Goal: Transaction & Acquisition: Purchase product/service

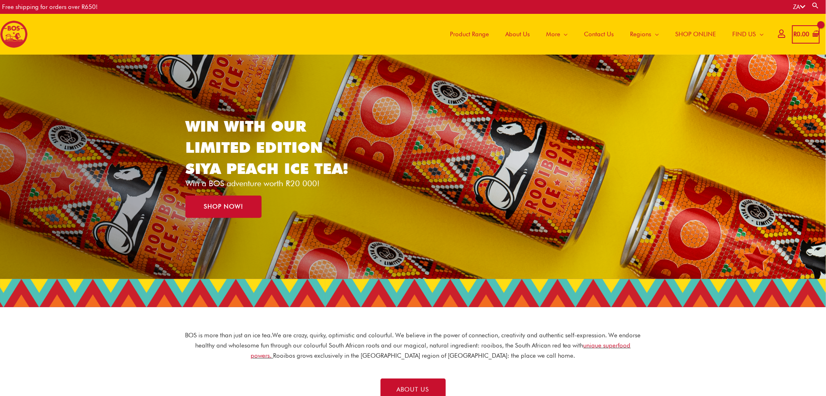
click at [471, 35] on span "Product Range" at bounding box center [469, 34] width 39 height 24
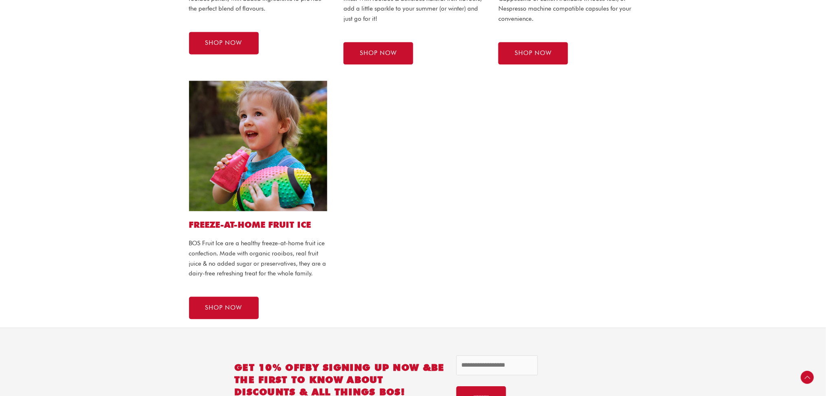
scroll to position [652, 0]
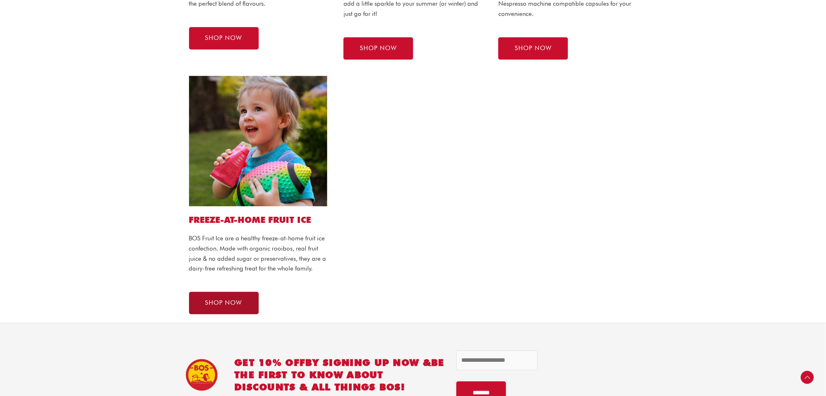
click at [224, 300] on span "SHOP NOW" at bounding box center [223, 303] width 37 height 6
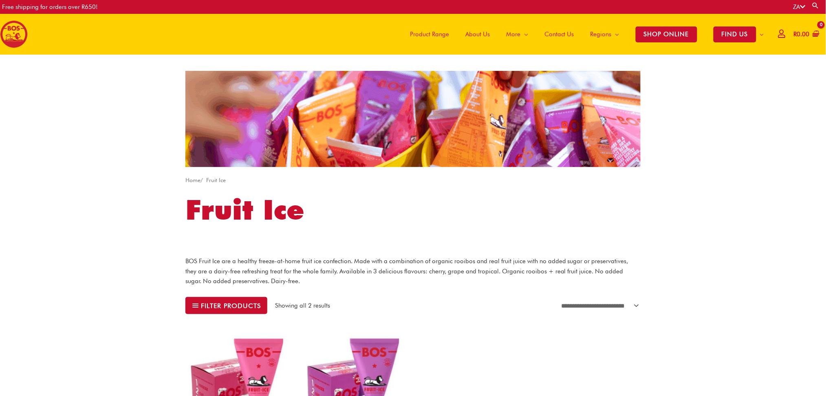
scroll to position [326, 0]
